Goal: Information Seeking & Learning: Learn about a topic

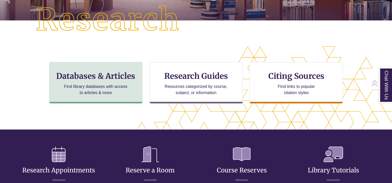
scroll to position [169, 348]
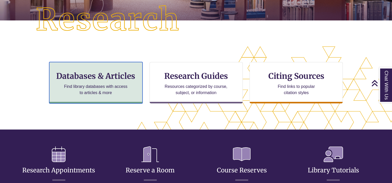
click at [96, 89] on p "Find library databases with access to articles & more" at bounding box center [96, 90] width 68 height 12
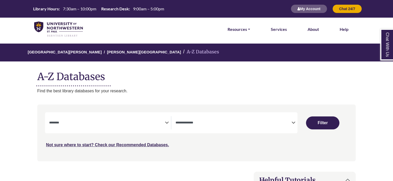
select select "Database Subject Filter"
select select "Database Types Filter"
select select "Database Subject Filter"
select select "Database Types Filter"
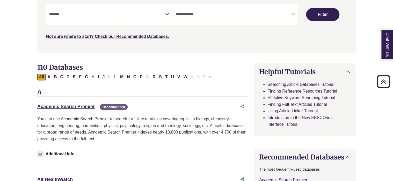
scroll to position [104, 0]
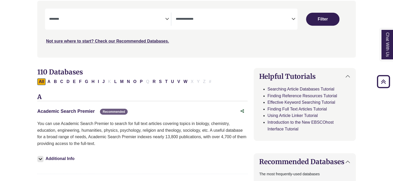
click at [62, 111] on link "Academic Search Premier This link opens in a new window" at bounding box center [66, 111] width 58 height 5
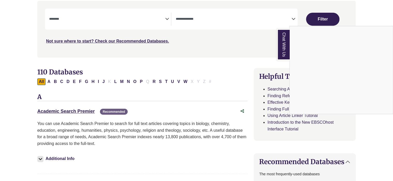
click at [64, 112] on div "Chat With Us" at bounding box center [196, 90] width 393 height 181
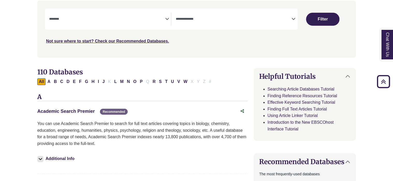
click at [63, 111] on link "Academic Search Premier This link opens in a new window" at bounding box center [66, 111] width 58 height 5
click at [69, 114] on div "Academic Search Premier This link opens in a new window Recommended" at bounding box center [137, 111] width 200 height 8
click at [68, 111] on link "Academic Search Premier This link opens in a new window" at bounding box center [66, 111] width 58 height 5
